Goal: Transaction & Acquisition: Purchase product/service

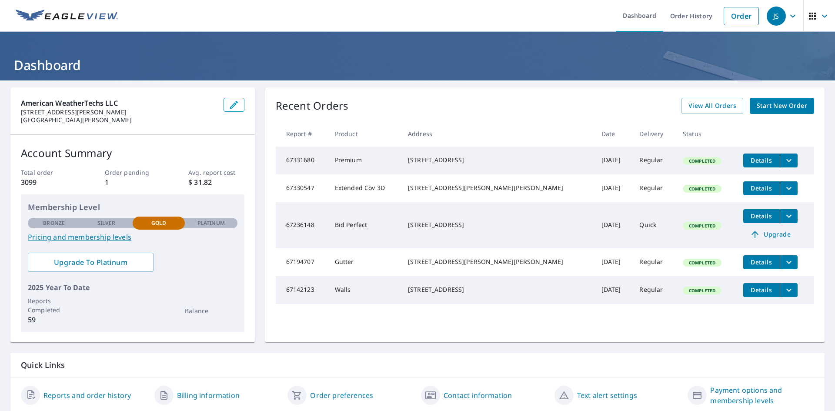
click at [441, 111] on div "Recent Orders View All Orders Start New Order" at bounding box center [545, 106] width 539 height 16
click at [787, 103] on span "Start New Order" at bounding box center [782, 106] width 50 height 11
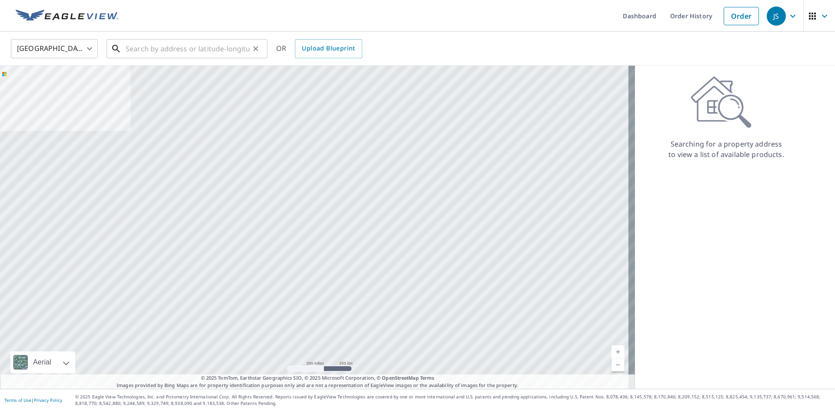
click at [189, 49] on input "text" at bounding box center [188, 49] width 124 height 24
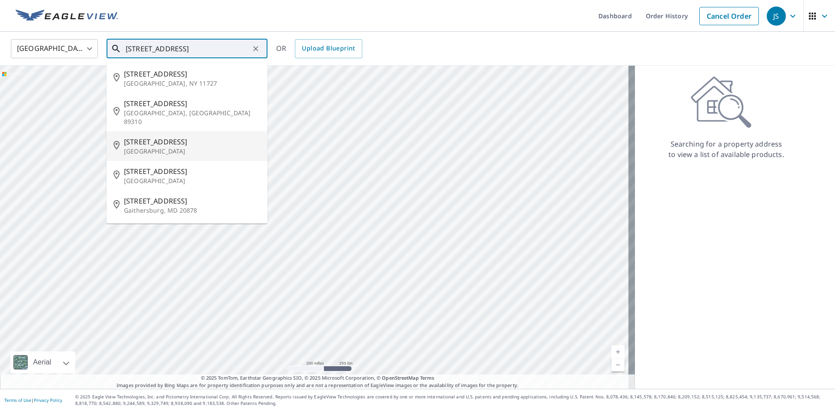
click at [200, 147] on p "[GEOGRAPHIC_DATA]" at bounding box center [192, 151] width 137 height 9
type input "[STREET_ADDRESS]"
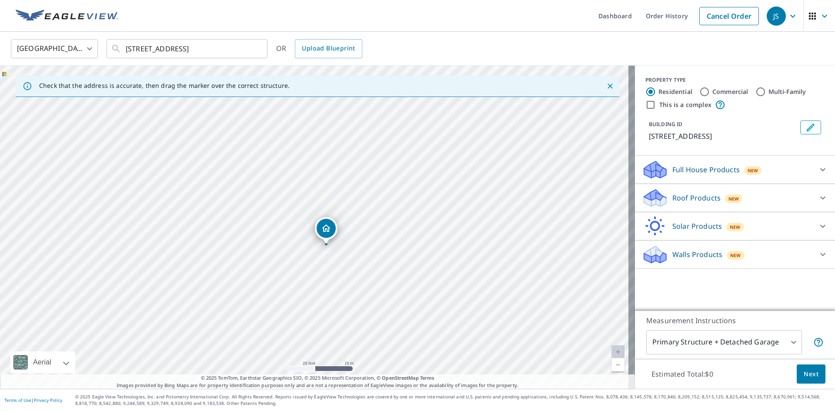
drag, startPoint x: 351, startPoint y: 220, endPoint x: 362, endPoint y: 238, distance: 21.7
click at [362, 238] on div "[STREET_ADDRESS]" at bounding box center [317, 227] width 635 height 323
drag, startPoint x: 431, startPoint y: 245, endPoint x: 449, endPoint y: 305, distance: 63.1
click at [449, 305] on div "[STREET_ADDRESS]" at bounding box center [317, 227] width 635 height 323
drag, startPoint x: 385, startPoint y: 253, endPoint x: 394, endPoint y: 256, distance: 10.2
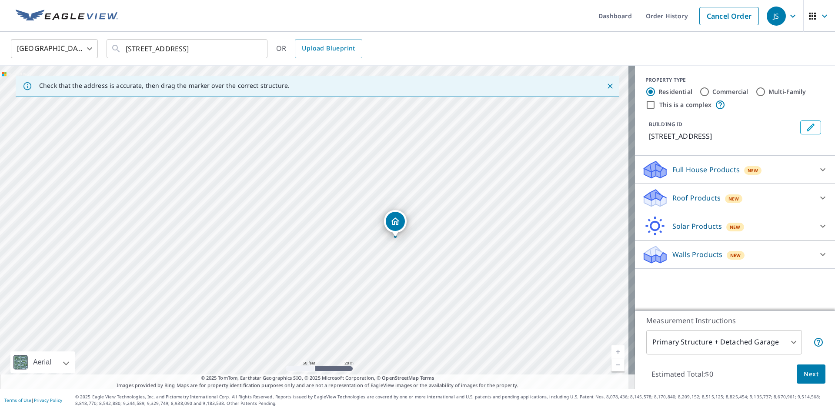
click at [742, 201] on div "Roof Products New" at bounding box center [727, 198] width 171 height 20
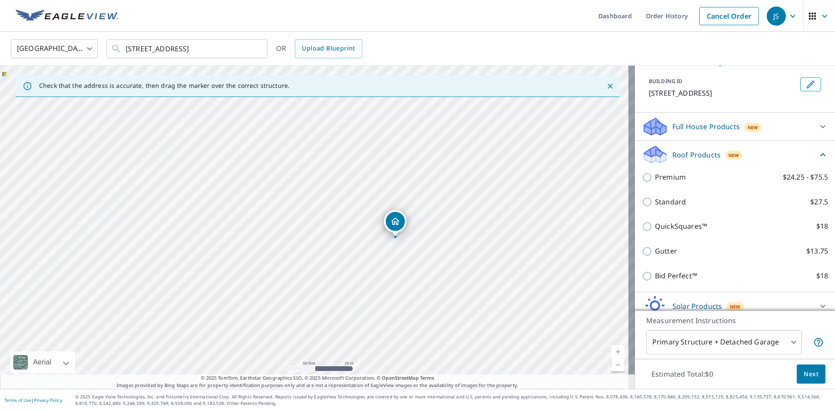
scroll to position [44, 0]
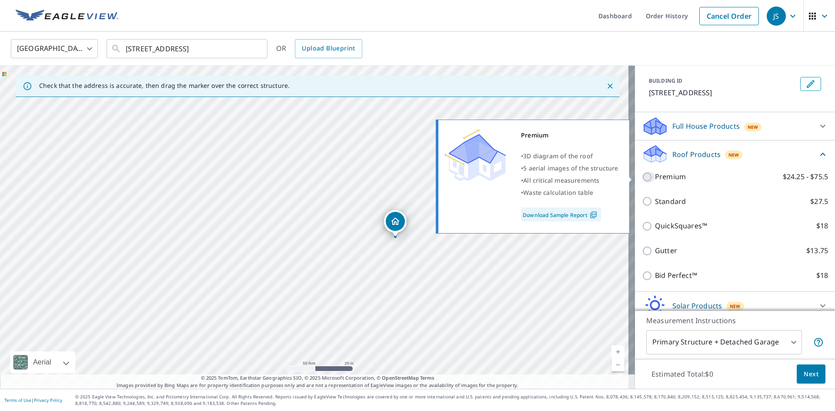
click at [644, 178] on input "Premium $24.25 - $75.5" at bounding box center [648, 177] width 13 height 10
checkbox input "true"
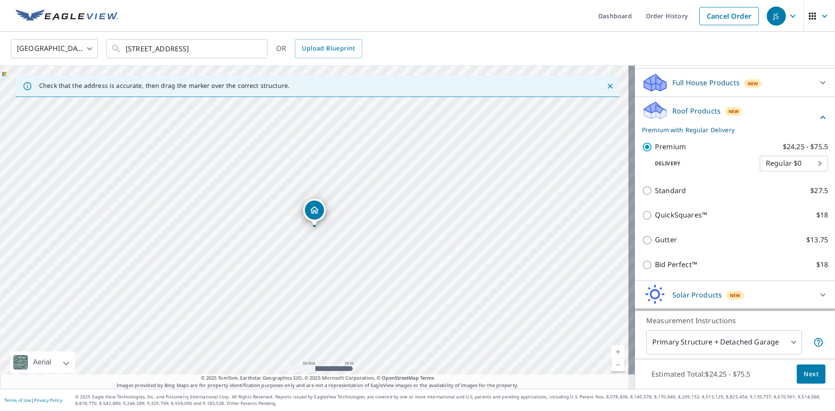
scroll to position [114, 0]
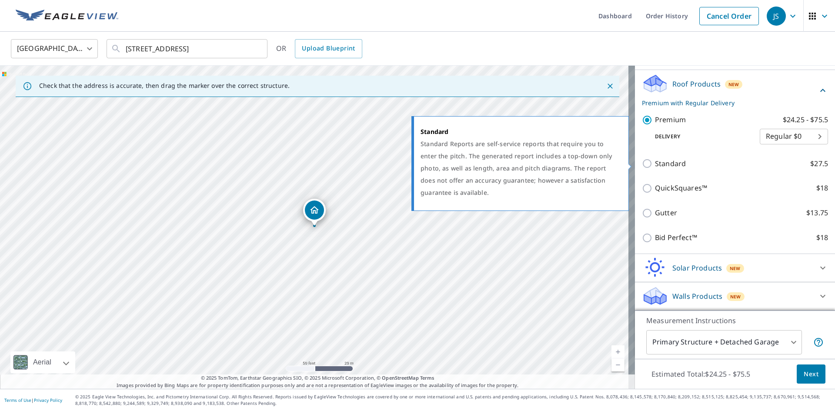
click at [642, 162] on input "Standard $27.5" at bounding box center [648, 163] width 13 height 10
checkbox input "true"
checkbox input "false"
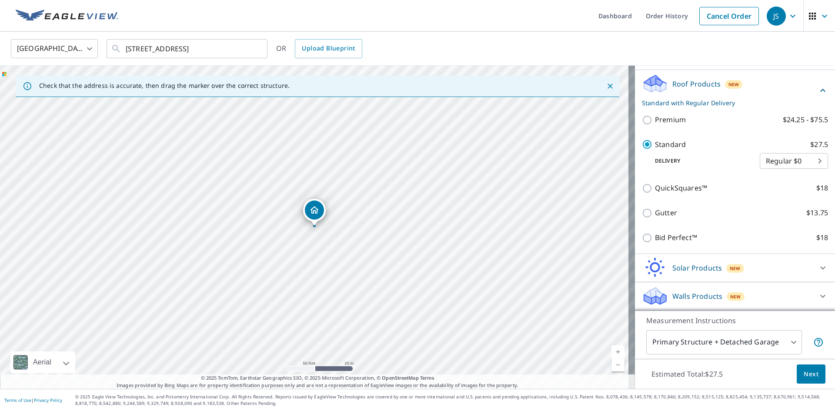
click at [807, 378] on span "Next" at bounding box center [811, 374] width 15 height 11
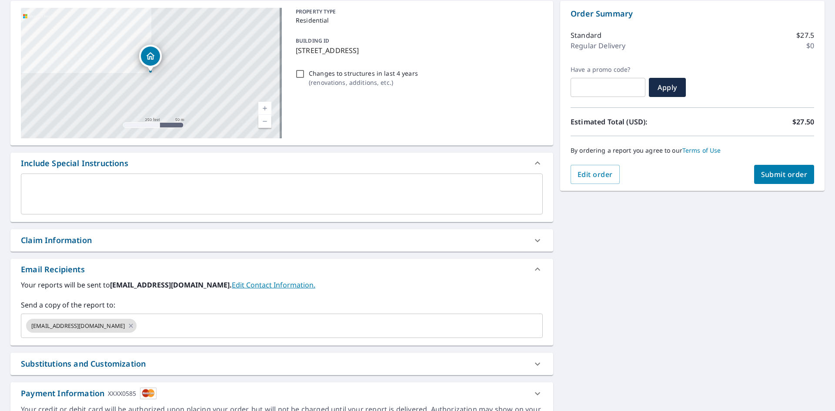
scroll to position [87, 0]
click at [129, 326] on icon at bounding box center [131, 325] width 4 height 4
checkbox input "true"
click at [137, 327] on input "text" at bounding box center [275, 325] width 501 height 17
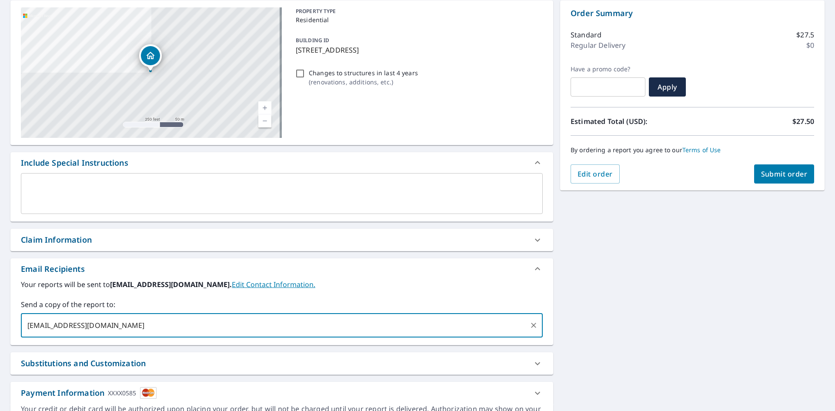
type input "[EMAIL_ADDRESS][DOMAIN_NAME]"
checkbox input "true"
click at [123, 145] on div "**********" at bounding box center [281, 215] width 543 height 431
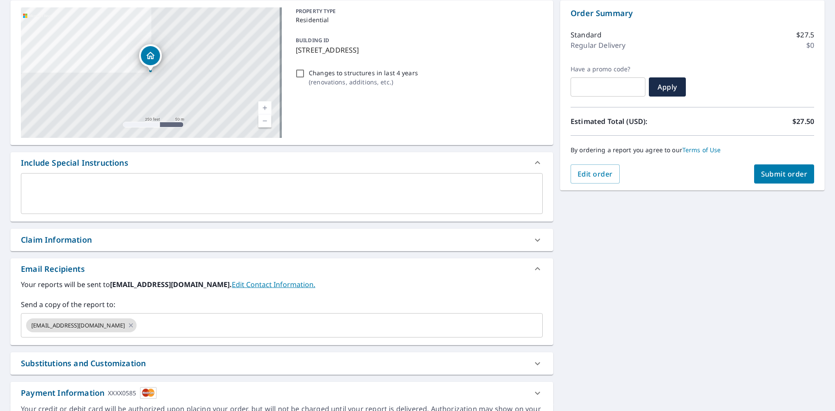
click at [123, 182] on textarea at bounding box center [282, 193] width 510 height 25
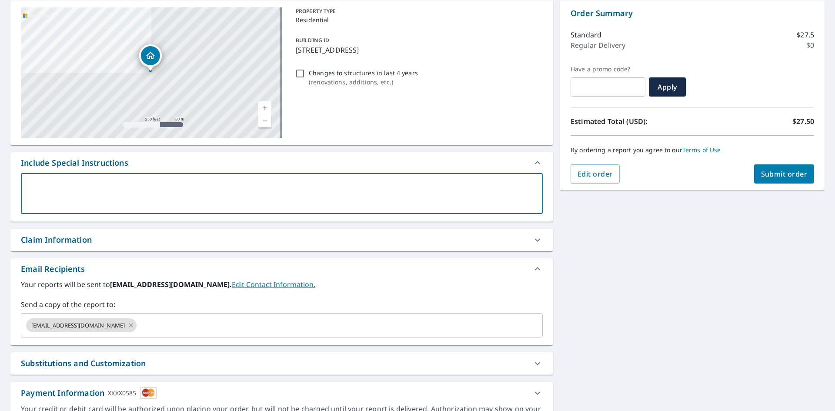
type textarea "I"
type textarea "x"
checkbox input "true"
type textarea "I"
type textarea "x"
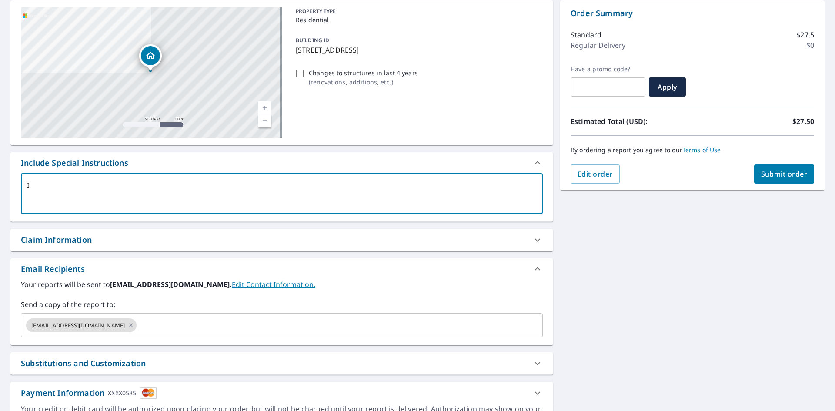
checkbox input "true"
type textarea "I o"
type textarea "x"
checkbox input "true"
type textarea "I on"
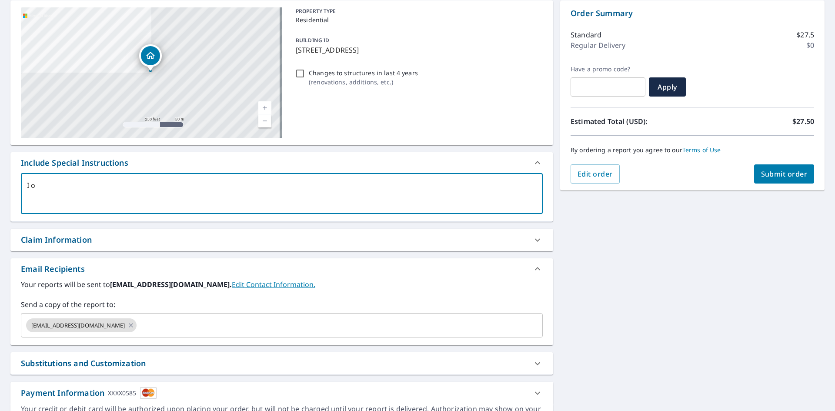
type textarea "x"
checkbox input "true"
type textarea "I onl"
type textarea "x"
checkbox input "true"
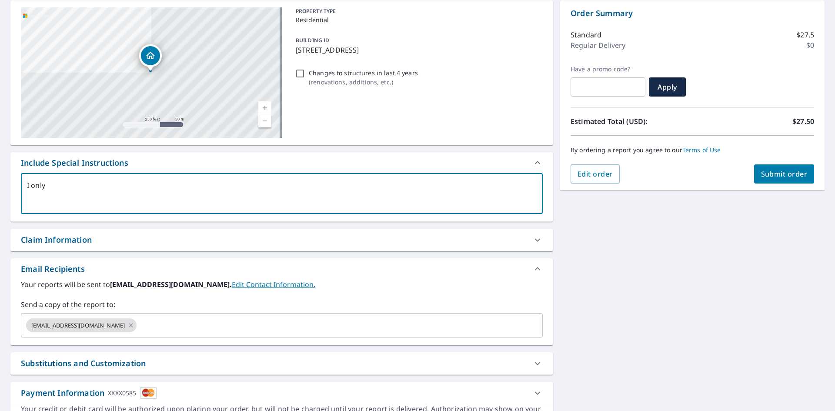
type textarea "I only"
type textarea "x"
checkbox input "true"
type textarea "I only n"
type textarea "x"
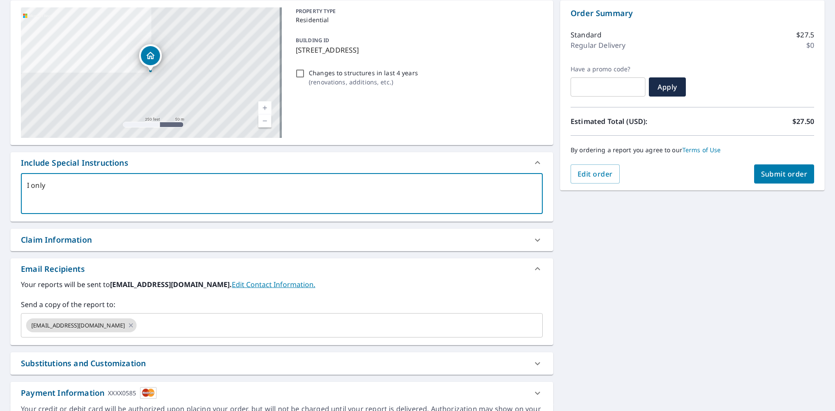
checkbox input "true"
type textarea "I only ne"
type textarea "x"
checkbox input "true"
type textarea "I only nee"
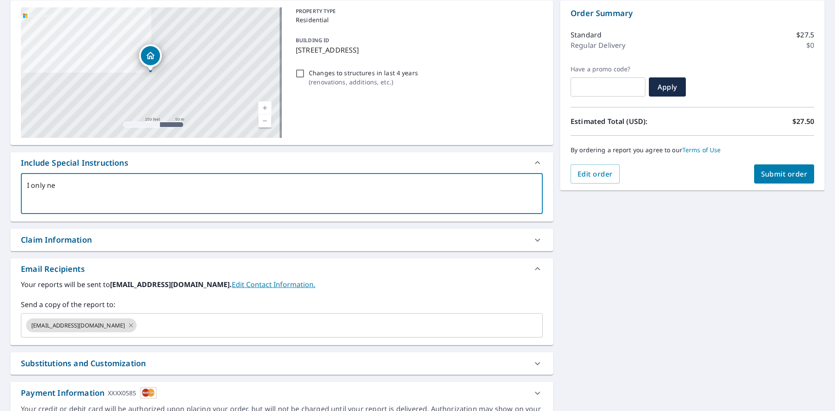
type textarea "x"
checkbox input "true"
type textarea "I only need"
type textarea "x"
checkbox input "true"
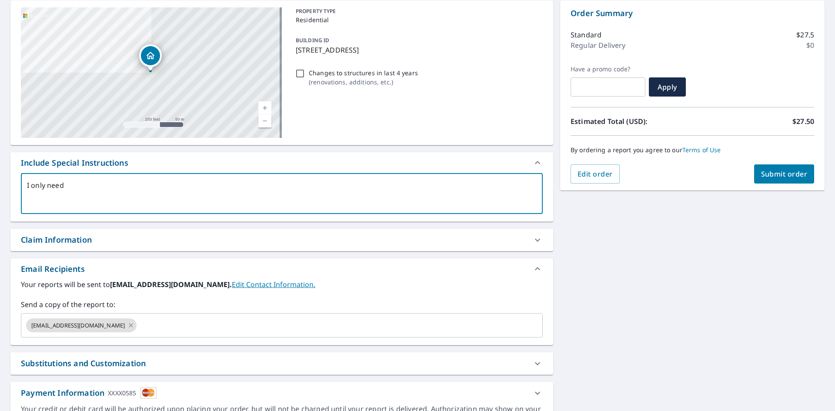
type textarea "I only need"
type textarea "x"
checkbox input "true"
type textarea "I only need t"
type textarea "x"
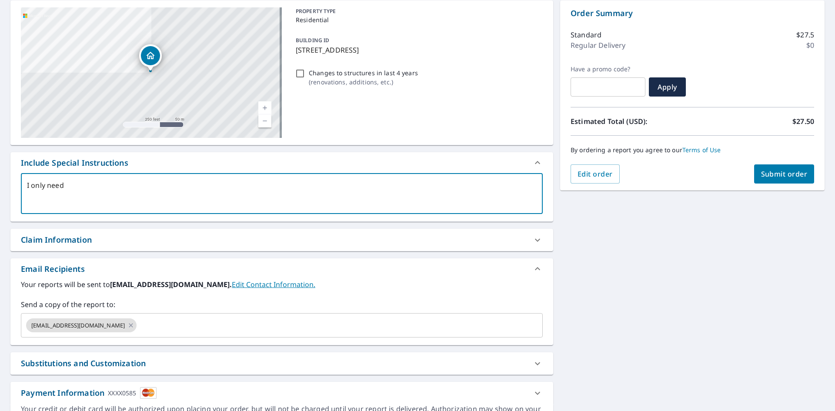
checkbox input "true"
type textarea "I only need th"
type textarea "x"
checkbox input "true"
type textarea "I only need the"
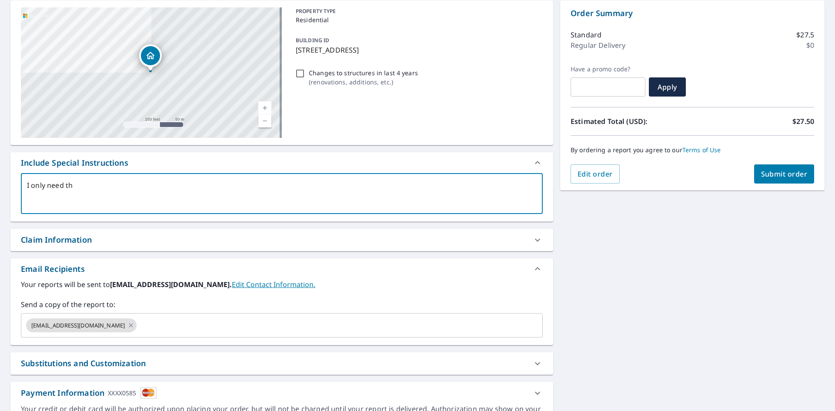
type textarea "x"
checkbox input "true"
type textarea "I only need the"
type textarea "x"
checkbox input "true"
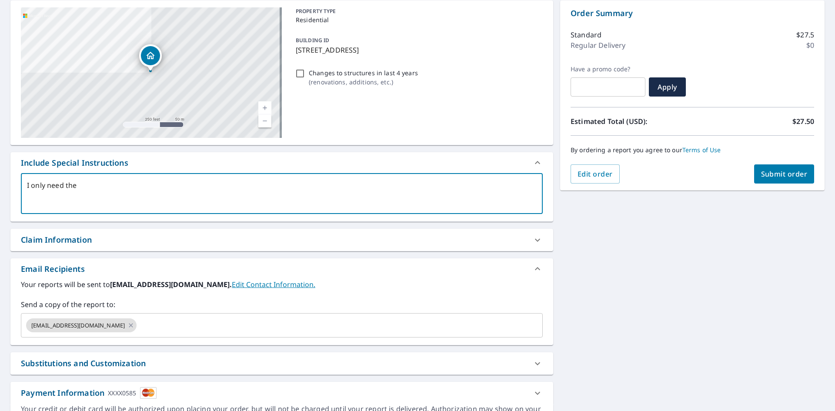
type textarea "I only need the m"
type textarea "x"
checkbox input "true"
type textarea "I only need the me"
type textarea "x"
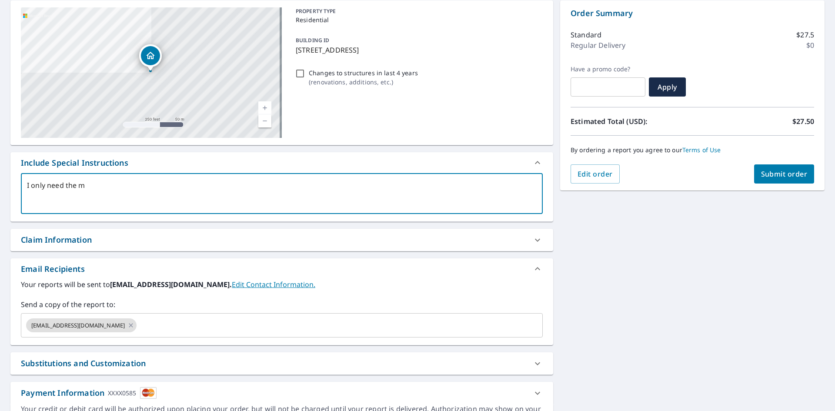
checkbox input "true"
type textarea "I only need the mea"
type textarea "x"
checkbox input "true"
type textarea "I only need the meas"
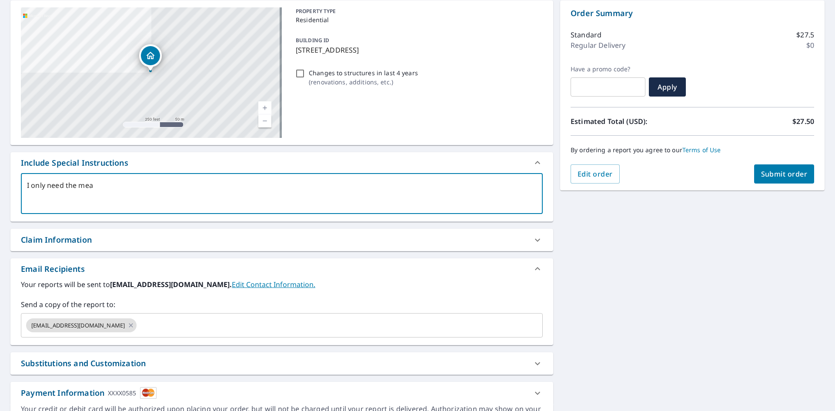
type textarea "x"
checkbox input "true"
type textarea "I only need the measu"
type textarea "x"
checkbox input "true"
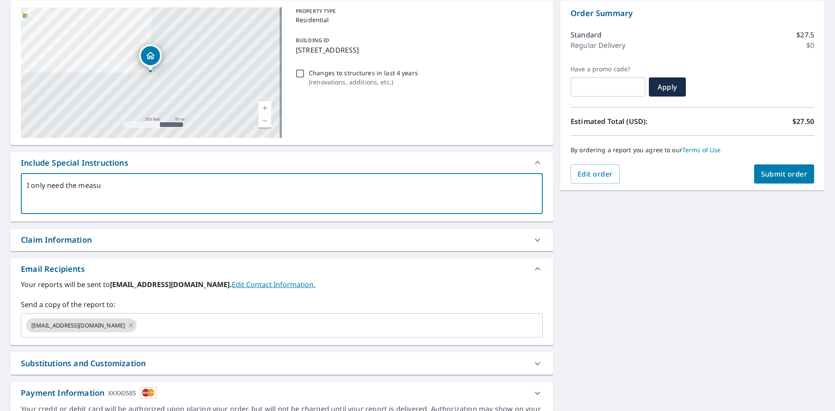
type textarea "I only need the measur"
type textarea "x"
checkbox input "true"
type textarea "I only need the measure"
type textarea "x"
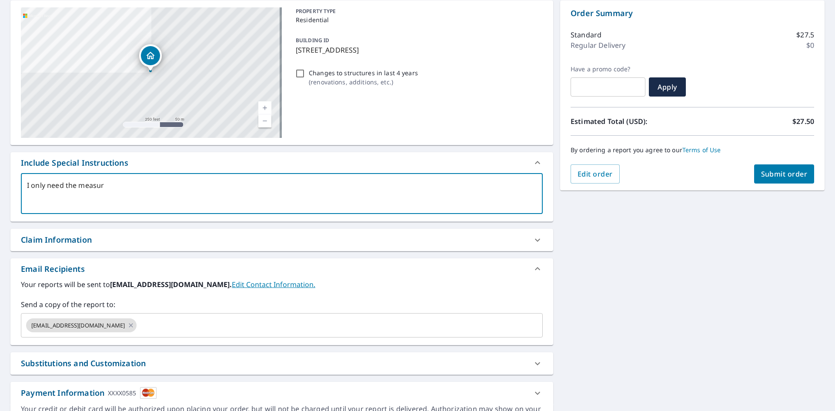
checkbox input "true"
type textarea "I only need the measurem"
type textarea "x"
checkbox input "true"
type textarea "I only need the measureme"
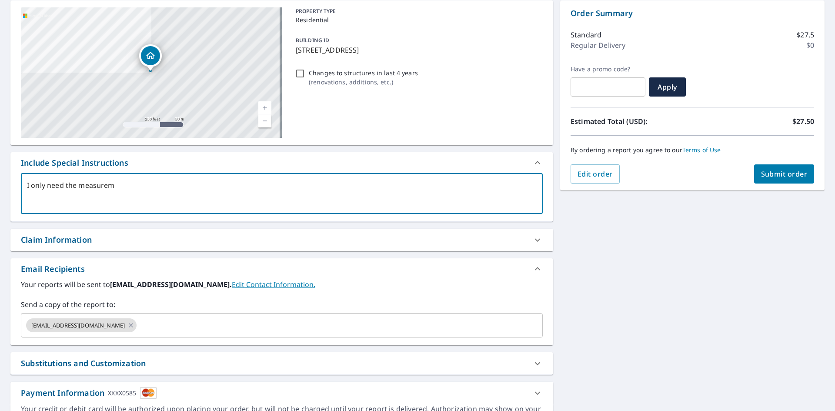
type textarea "x"
checkbox input "true"
type textarea "I only need the measuremen"
type textarea "x"
checkbox input "true"
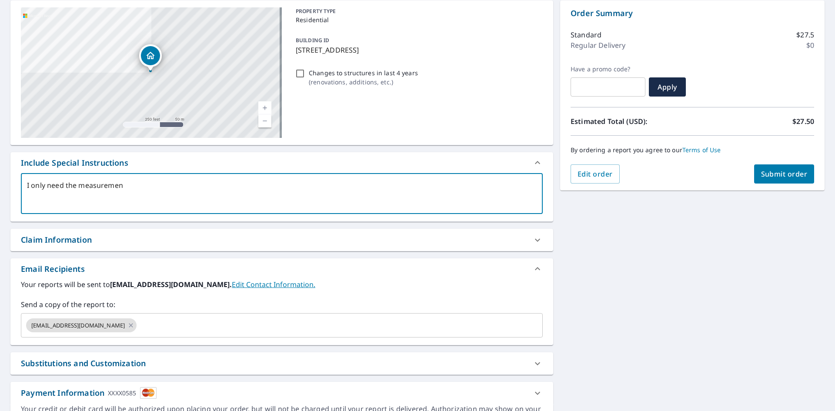
type textarea "I only need the measurement"
type textarea "x"
checkbox input "true"
type textarea "I only need the measurements"
type textarea "x"
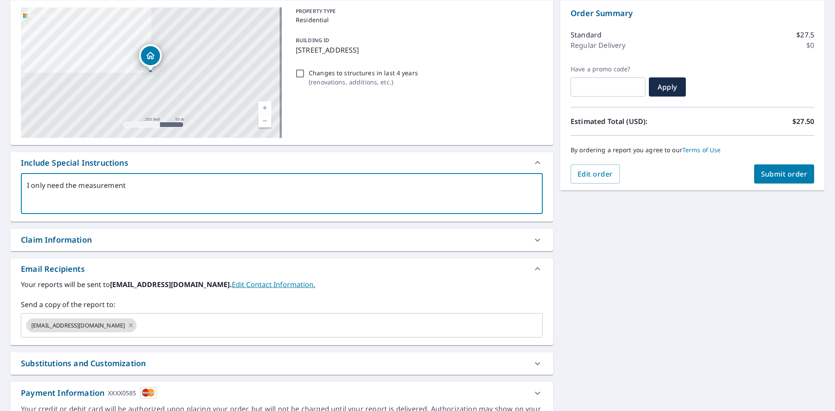
checkbox input "true"
type textarea "I only need the measurements"
type textarea "x"
checkbox input "true"
type textarea "I only need the measurements o"
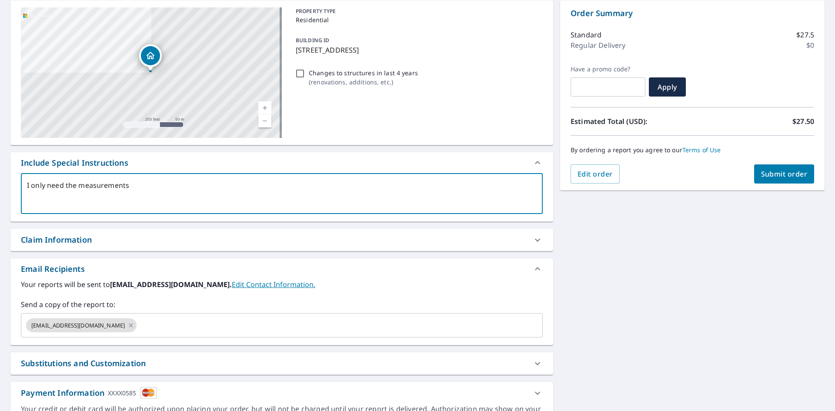
type textarea "x"
checkbox input "true"
type textarea "I only need the measurements of"
type textarea "x"
checkbox input "true"
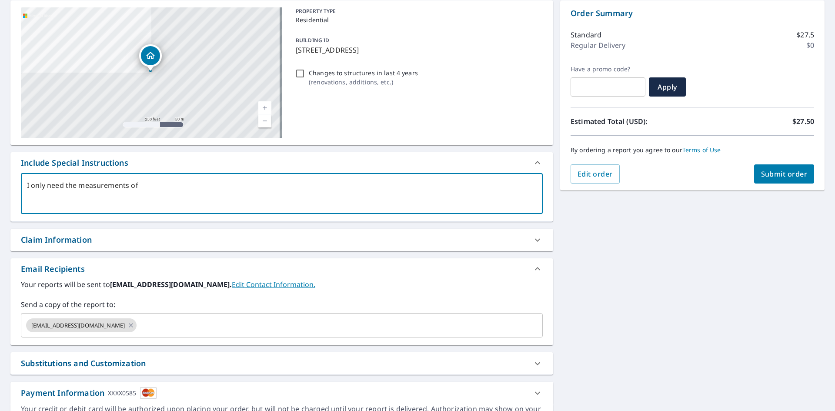
type textarea "I only need the measurements of t"
type textarea "x"
checkbox input "true"
type textarea "I only need the measurements of th"
type textarea "x"
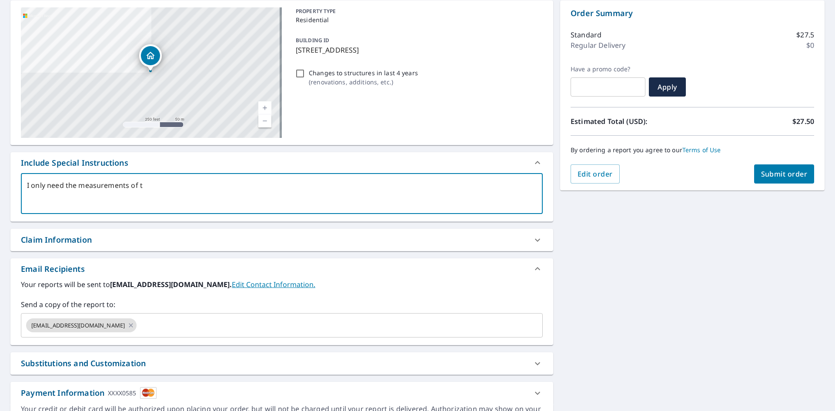
checkbox input "true"
type textarea "I only need the measurements of the"
type textarea "x"
checkbox input "true"
type textarea "I only need the measurements of the"
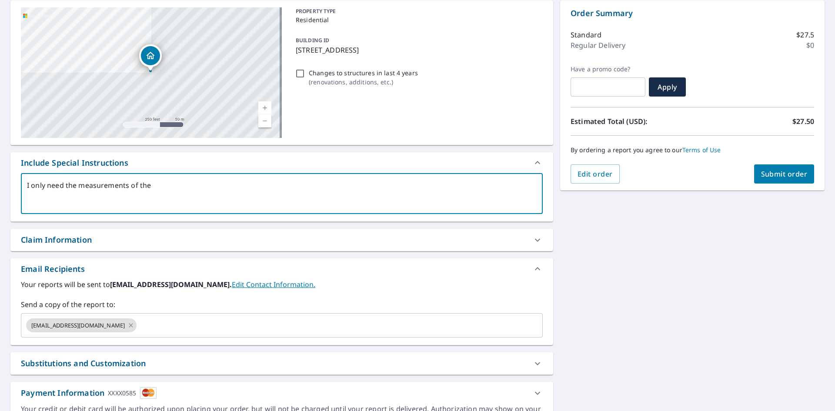
type textarea "x"
checkbox input "true"
type textarea "I only need the measurements of the d"
type textarea "x"
checkbox input "true"
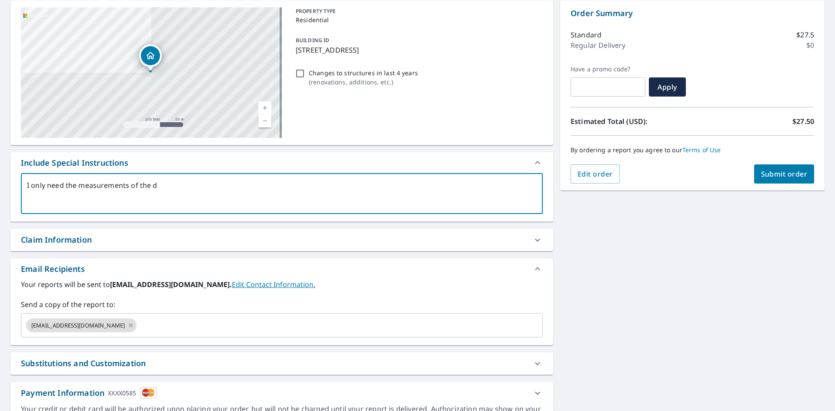
type textarea "I only need the measurements of the de"
type textarea "x"
checkbox input "true"
type textarea "I only need the measurements of the det"
type textarea "x"
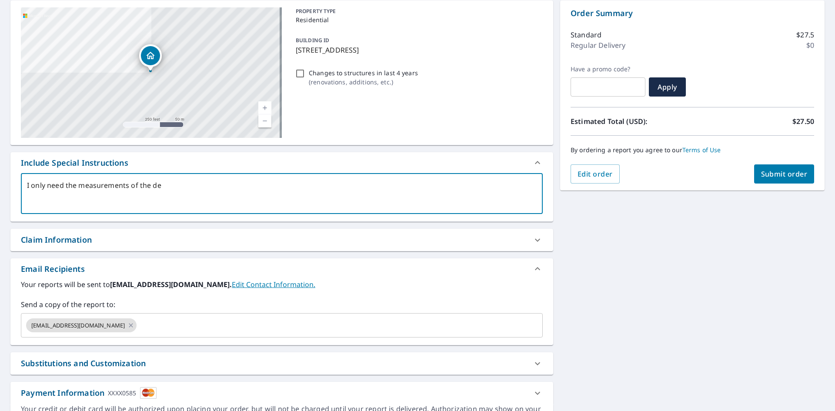
checkbox input "true"
type textarea "I only need the measurements of the deta"
type textarea "x"
checkbox input "true"
type textarea "I only need the measurements of the detac"
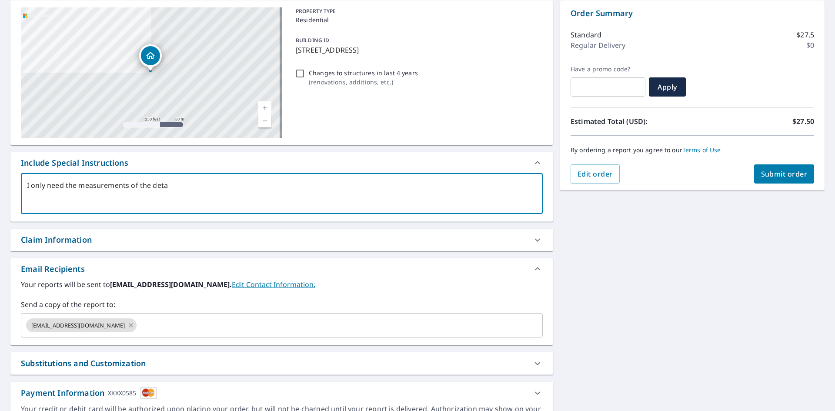
type textarea "x"
checkbox input "true"
type textarea "I only need the measurements of the detach"
type textarea "x"
checkbox input "true"
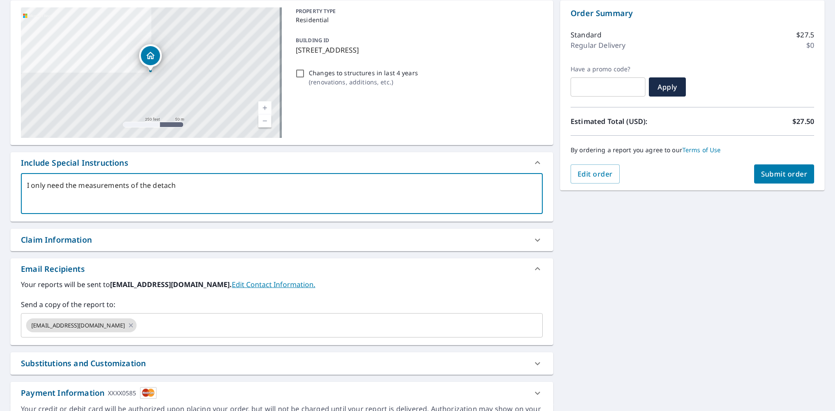
type textarea "I only need the measurements of the detache"
type textarea "x"
checkbox input "true"
type textarea "I only need the measurements of the detached"
type textarea "x"
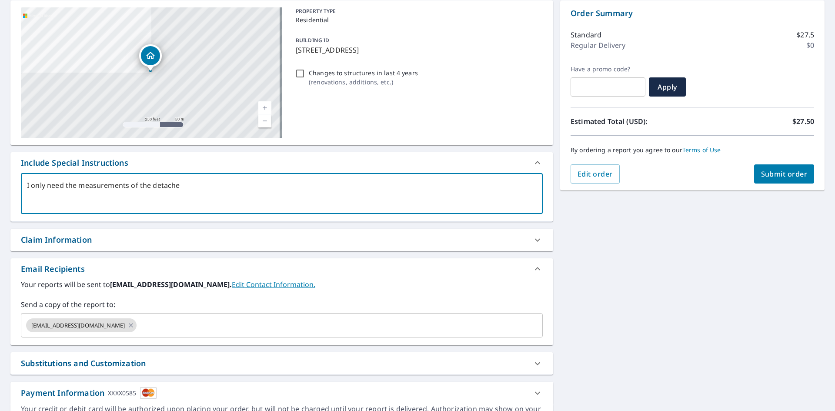
checkbox input "true"
type textarea "I only need the measurements of the detached"
type textarea "x"
checkbox input "true"
type textarea "I only need the measurements of the detached g"
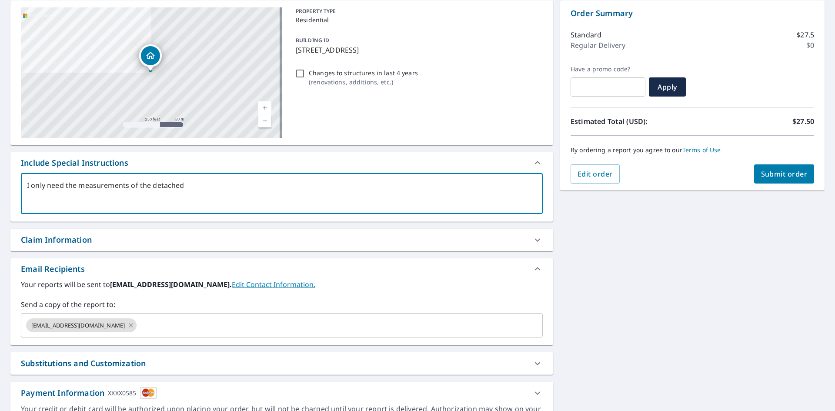
type textarea "x"
checkbox input "true"
type textarea "I only need the measurements of the detached ga"
type textarea "x"
checkbox input "true"
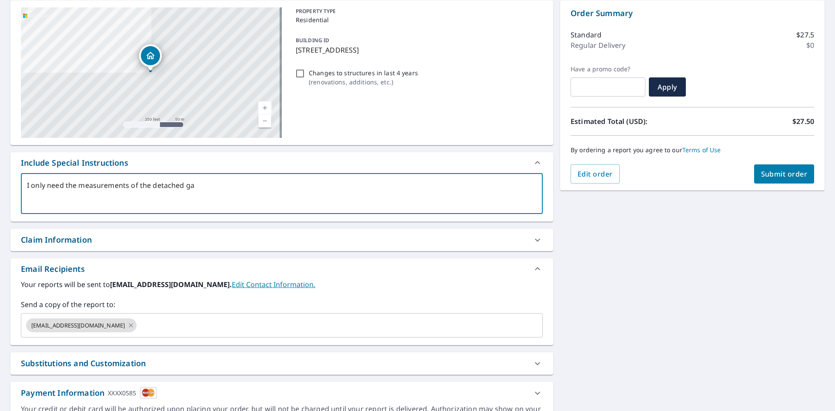
type textarea "I only need the measurements of the detached gar"
type textarea "x"
checkbox input "true"
type textarea "I only need the measurements of the detached gara"
type textarea "x"
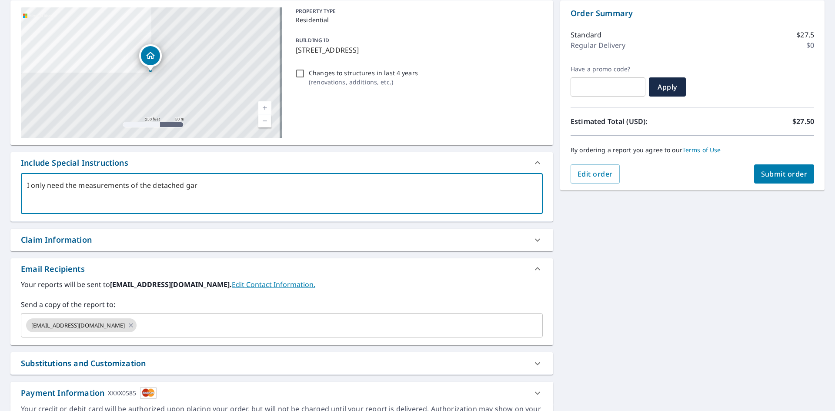
checkbox input "true"
type textarea "I only need the measurements of the detached garag"
type textarea "x"
checkbox input "true"
type textarea "I only need the measurements of the detached garage"
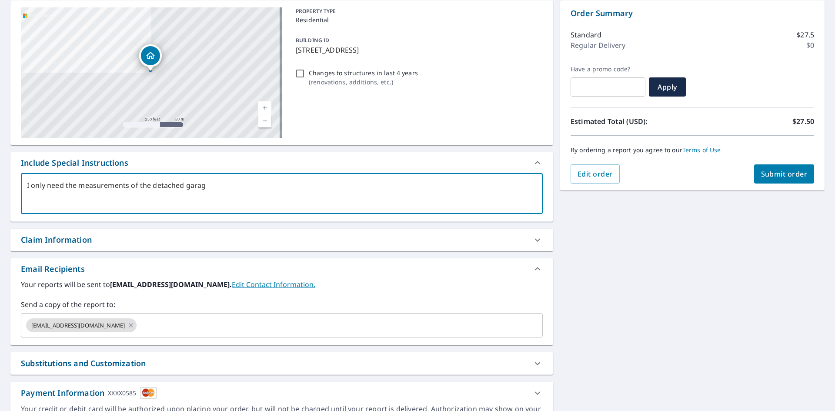
type textarea "x"
checkbox input "true"
type textarea "I only need the measurements of the detached garage"
type textarea "x"
checkbox input "true"
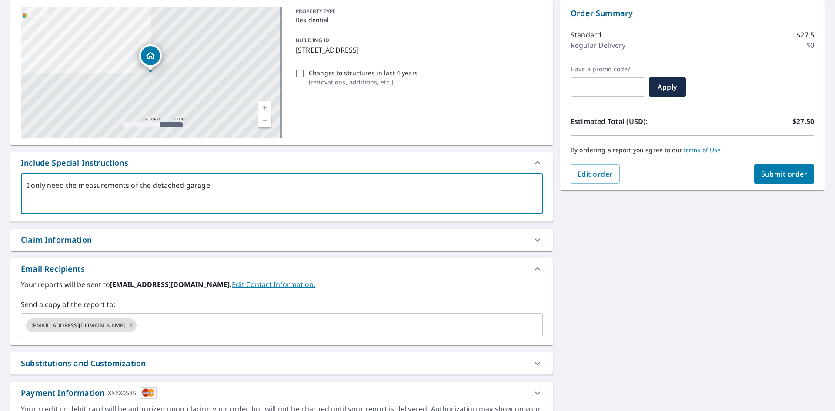
type textarea "I only need the measurements of the detached garage o"
type textarea "x"
checkbox input "true"
type textarea "I only need the measurements of the detached garage on"
type textarea "x"
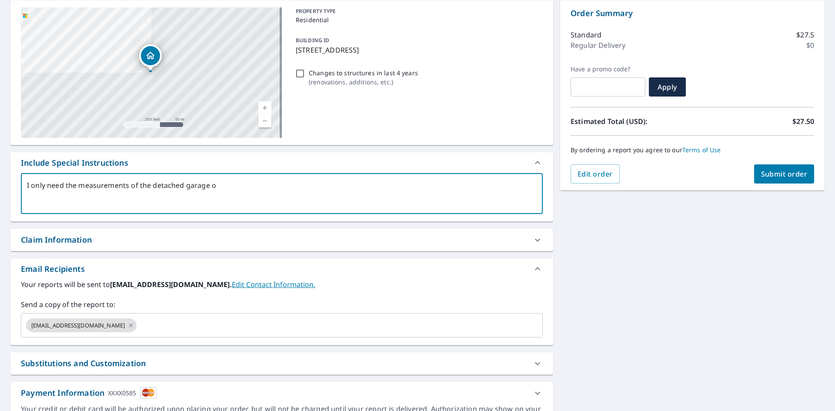
checkbox input "true"
type textarea "I only need the measurements of the detached garage on"
type textarea "x"
checkbox input "true"
type textarea "I only need the measurements of the detached garage on t"
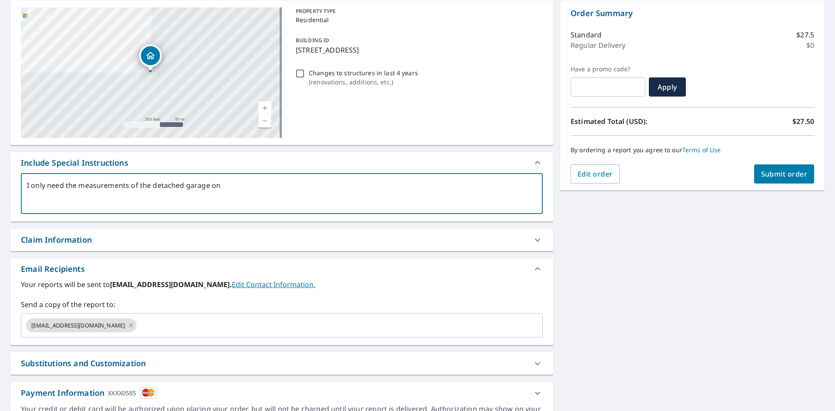
type textarea "x"
checkbox input "true"
type textarea "I only need the measurements of the detached garage on th"
type textarea "x"
checkbox input "true"
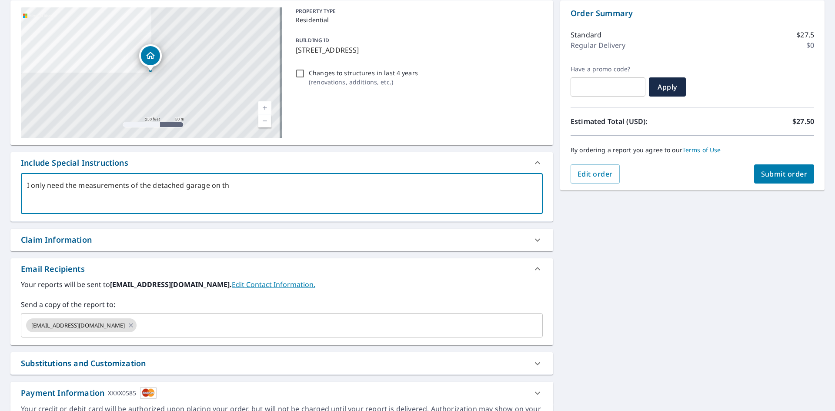
type textarea "I only need the measurements of the detached garage on the"
type textarea "x"
checkbox input "true"
type textarea "I only need the measurements of the detached garage on the"
type textarea "x"
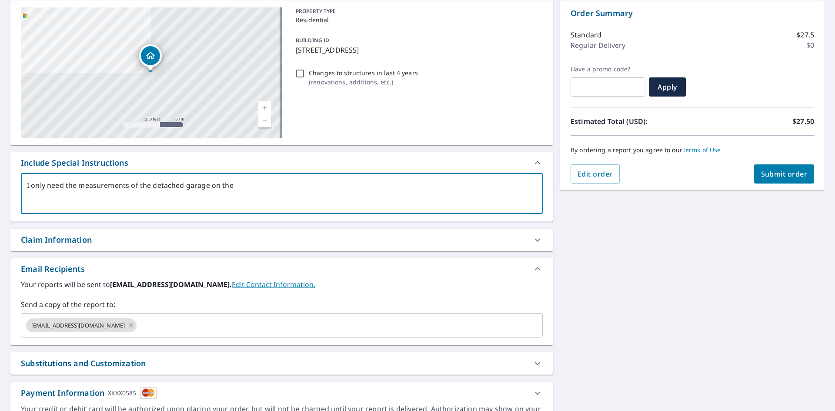
checkbox input "true"
type textarea "I only need the measurements of the detached garage on the S"
type textarea "x"
checkbox input "true"
type textarea "I only need the measurements of the detached garage on the So"
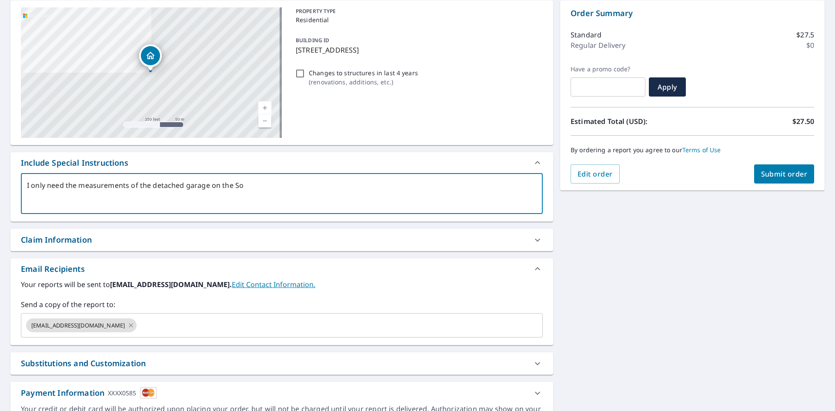
type textarea "x"
checkbox input "true"
type textarea "I only need the measurements of the detached garage on the Sou"
type textarea "x"
checkbox input "true"
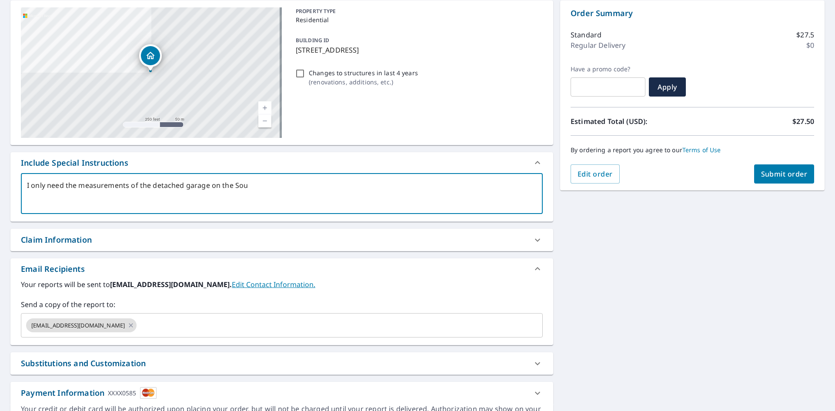
type textarea "I only need the measurements of the detached garage on the Sout"
type textarea "x"
checkbox input "true"
type textarea "I only need the measurements of the detached garage on the South"
type textarea "x"
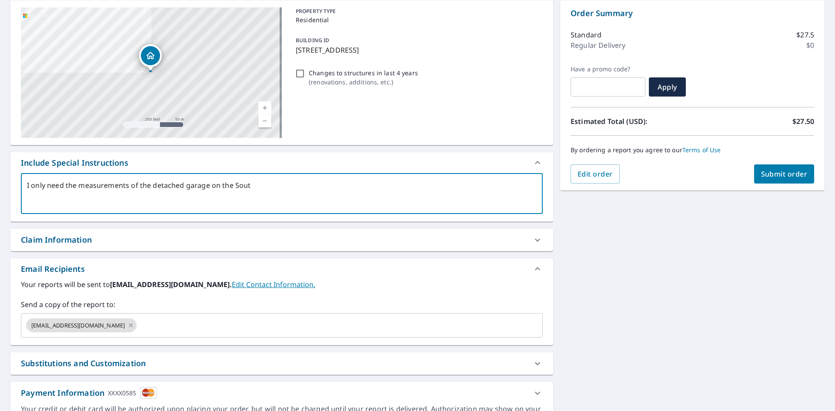
checkbox input "true"
type textarea "I only need the measurements of the detached garage on the South"
type textarea "x"
checkbox input "true"
type textarea "I only need the measurements of the detached garage on the South e"
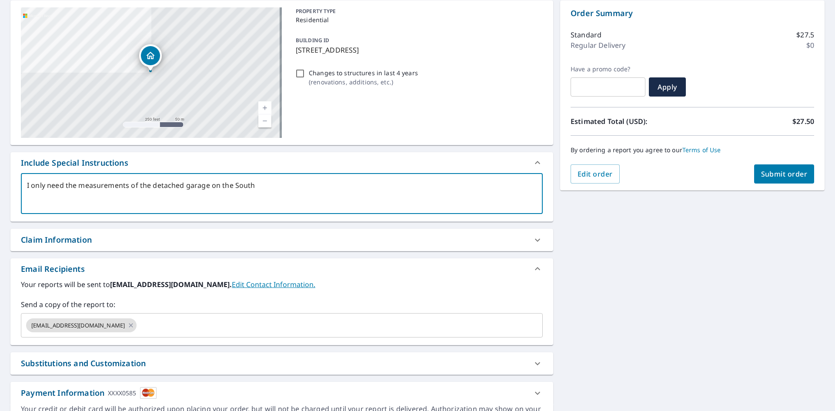
type textarea "x"
checkbox input "true"
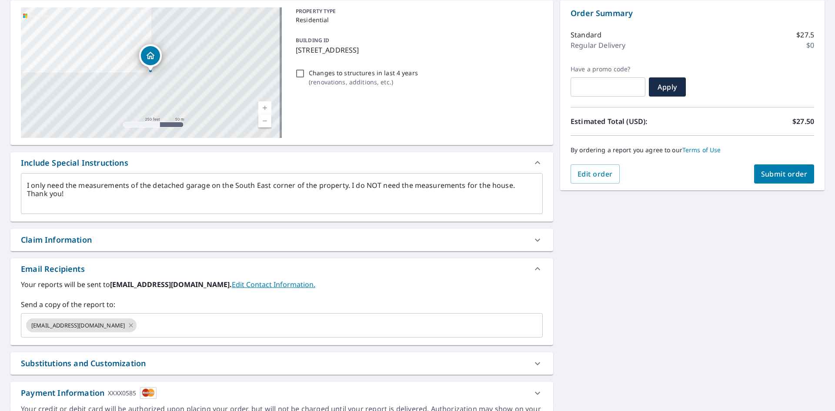
click at [783, 164] on div "By ordering a report you agree to our Terms of Use" at bounding box center [693, 150] width 244 height 29
click at [785, 169] on button "Submit order" at bounding box center [785, 173] width 60 height 19
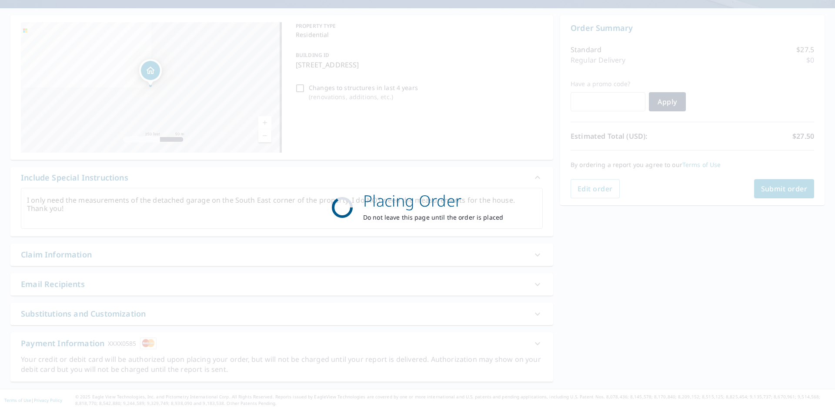
scroll to position [72, 0]
